Goal: Register for event/course

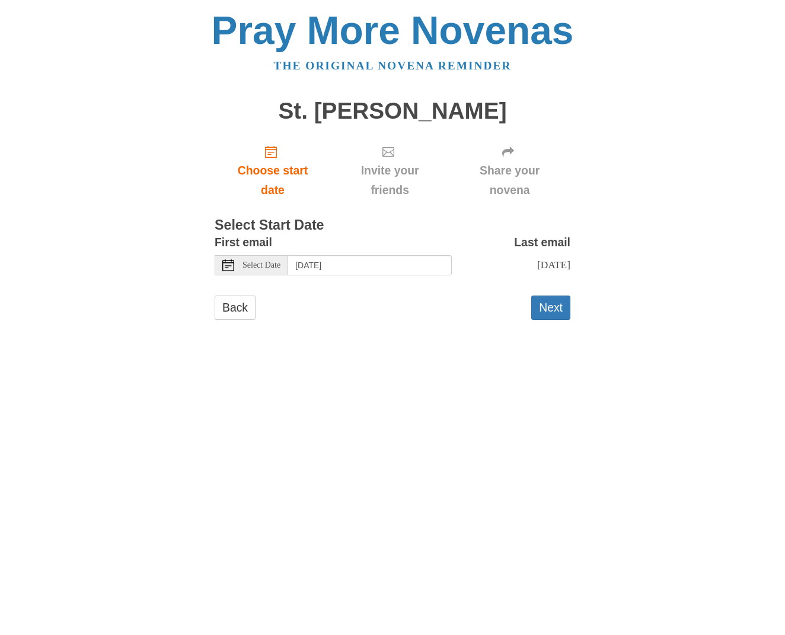
click at [267, 262] on span "Select Date" at bounding box center [262, 265] width 38 height 8
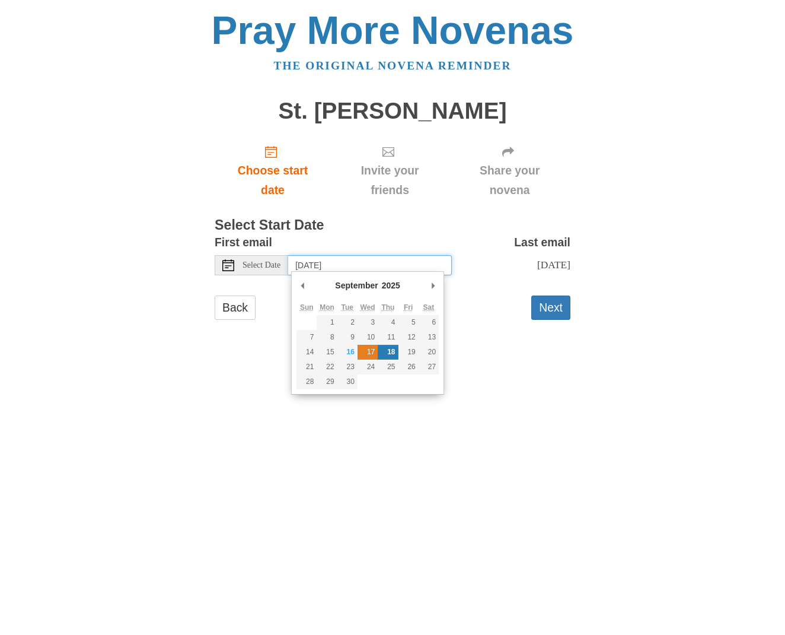
type input "Wednesday, September 17th"
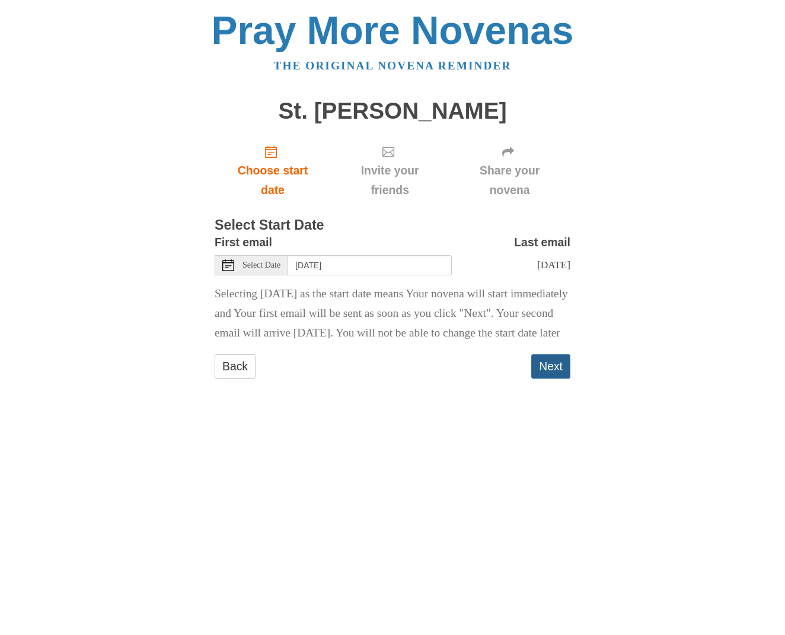
click at [547, 378] on button "Next" at bounding box center [550, 366] width 39 height 24
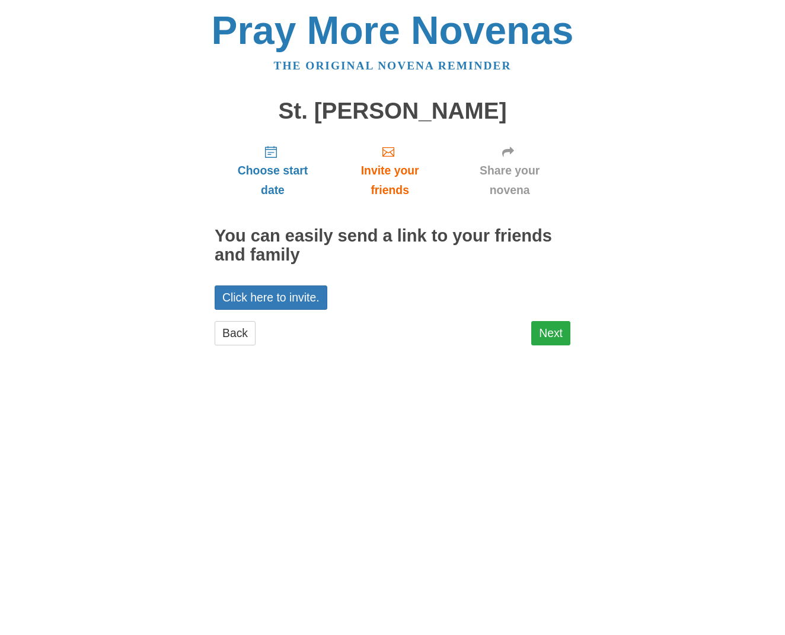
click at [552, 332] on link "Next" at bounding box center [550, 333] width 39 height 24
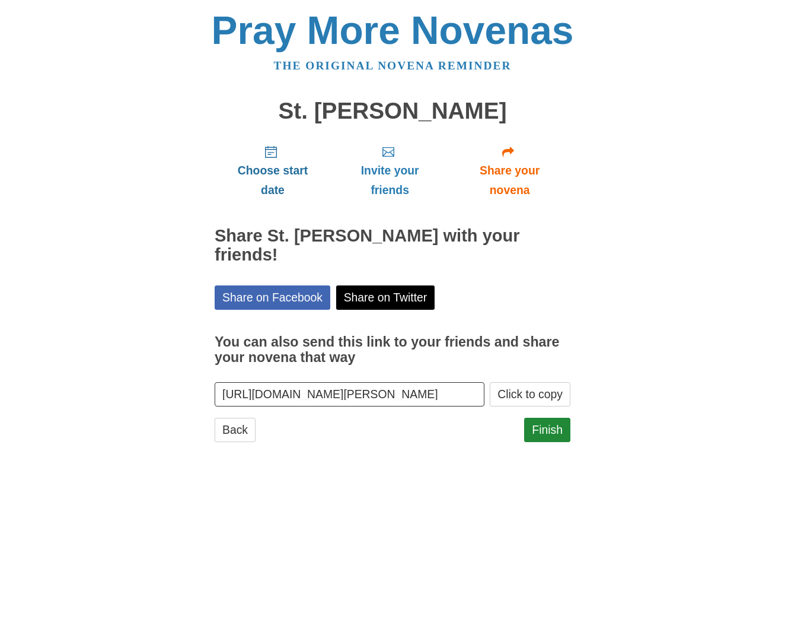
click at [270, 162] on span "Choose start date" at bounding box center [273, 180] width 93 height 39
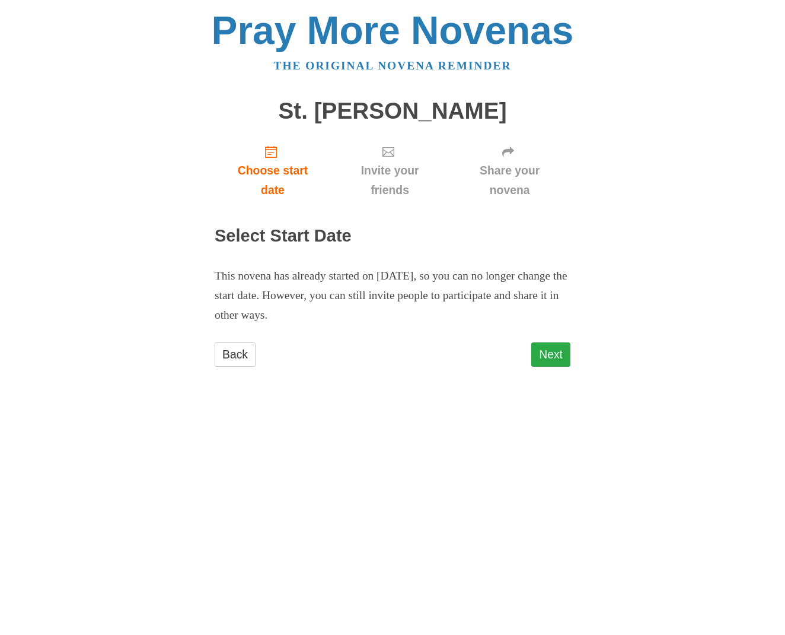
click at [558, 348] on link "Next" at bounding box center [550, 354] width 39 height 24
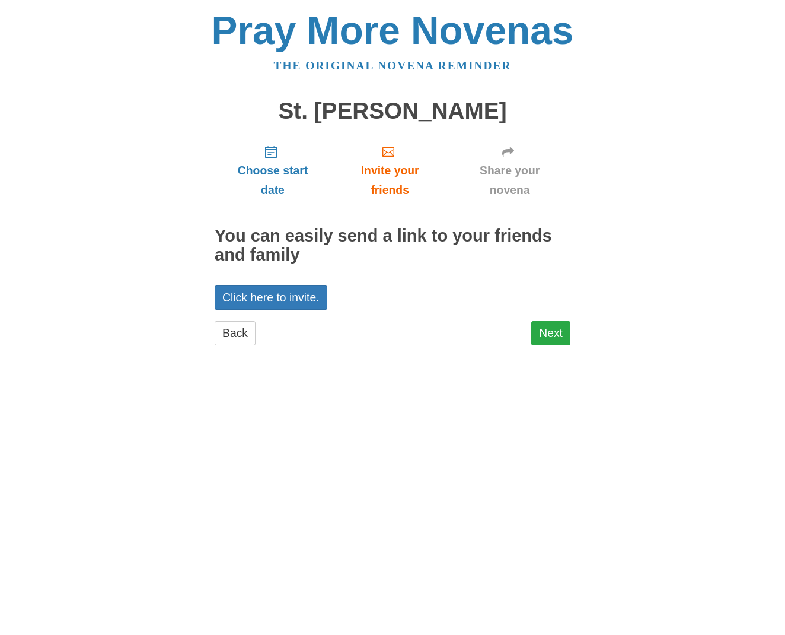
click at [550, 332] on link "Next" at bounding box center [550, 333] width 39 height 24
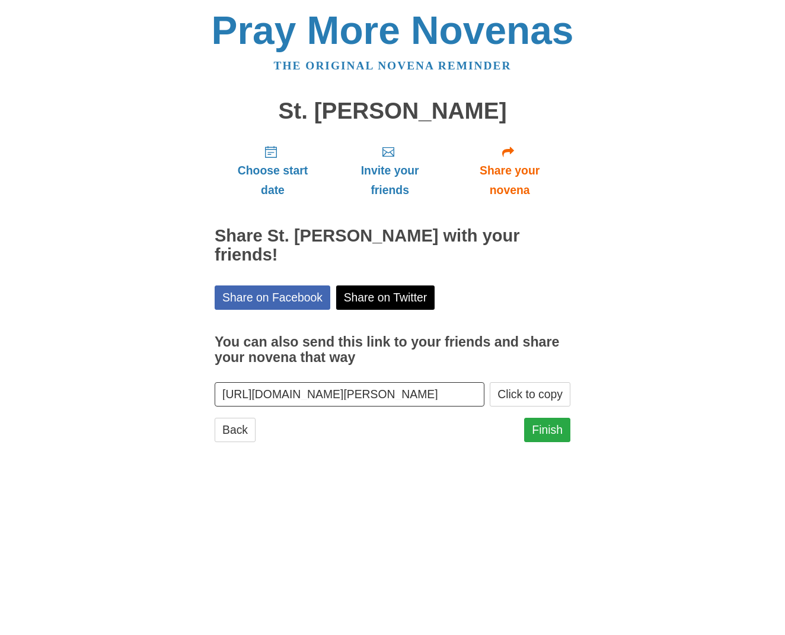
click at [554, 418] on link "Finish" at bounding box center [547, 430] width 46 height 24
